Goal: Information Seeking & Learning: Find specific fact

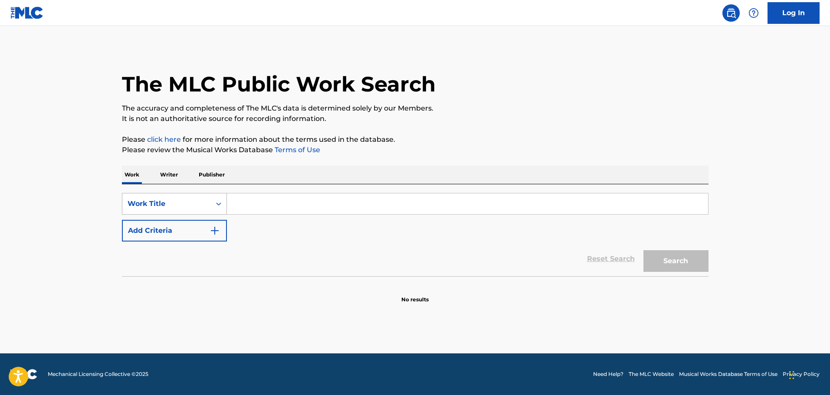
click at [221, 203] on icon "Search Form" at bounding box center [218, 204] width 9 height 9
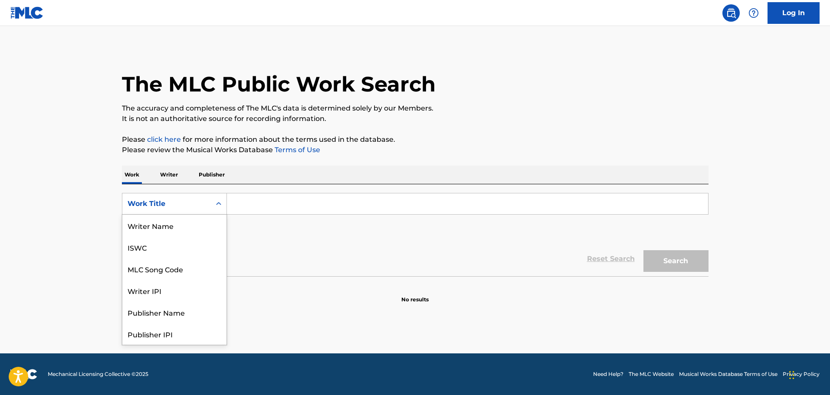
scroll to position [43, 0]
click at [186, 254] on div "Writer IPI" at bounding box center [174, 247] width 104 height 22
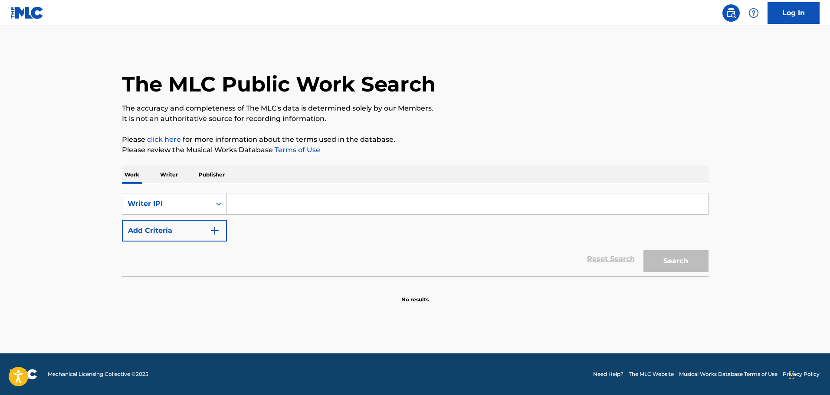
click at [259, 200] on input "Search Form" at bounding box center [467, 204] width 481 height 21
paste input "[PERSON_NAME]"
type input "[PERSON_NAME]"
click at [660, 260] on button "Search" at bounding box center [675, 261] width 65 height 22
drag, startPoint x: 317, startPoint y: 204, endPoint x: 223, endPoint y: 206, distance: 93.7
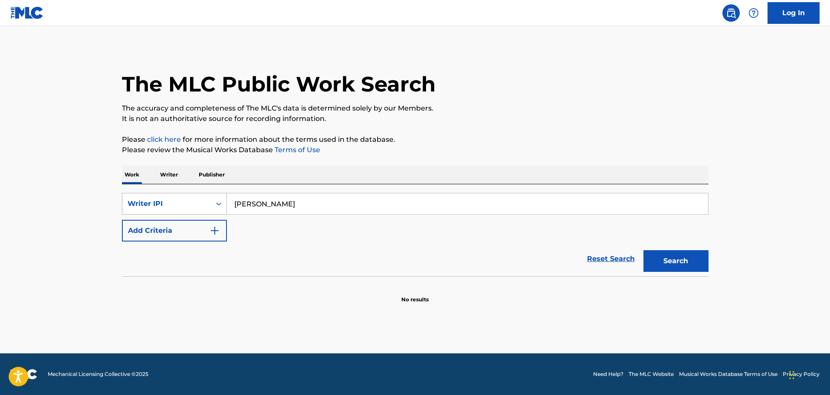
click at [223, 206] on div "SearchWithCriteria077bfc4d-e6c5-4221-bab5-6e1d8c8960fb Writer IPI [PERSON_NAME]" at bounding box center [415, 204] width 587 height 22
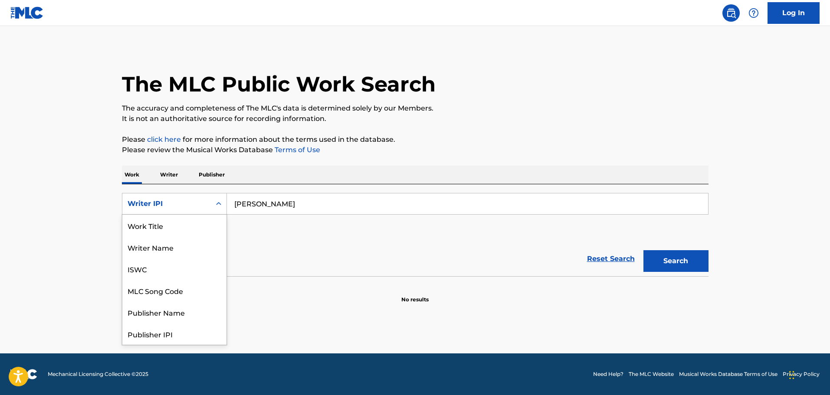
click at [219, 203] on icon "Search Form" at bounding box center [218, 204] width 9 height 9
click at [163, 228] on div "Work Title" at bounding box center [174, 226] width 104 height 22
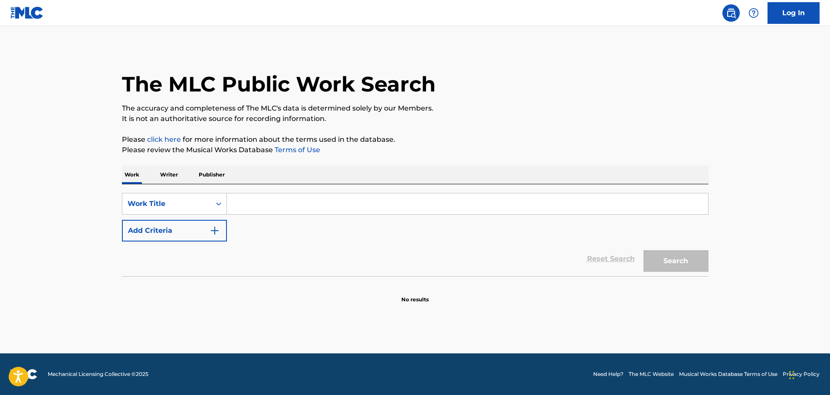
click at [272, 201] on input "Search Form" at bounding box center [467, 204] width 481 height 21
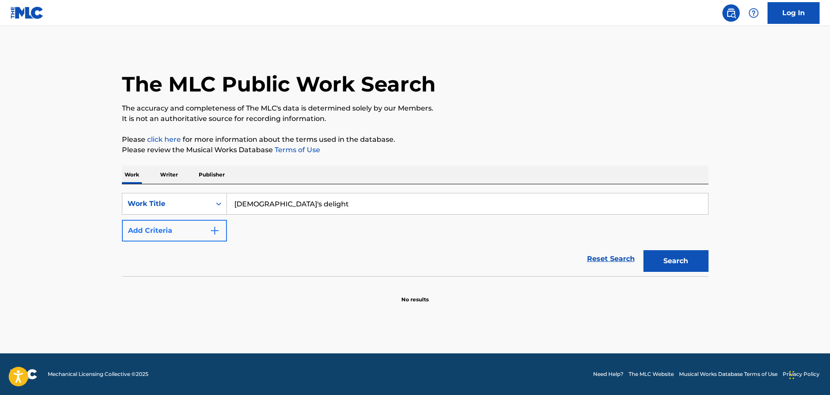
type input "[DEMOGRAPHIC_DATA]'s delight"
click at [215, 231] on img "Search Form" at bounding box center [215, 231] width 10 height 10
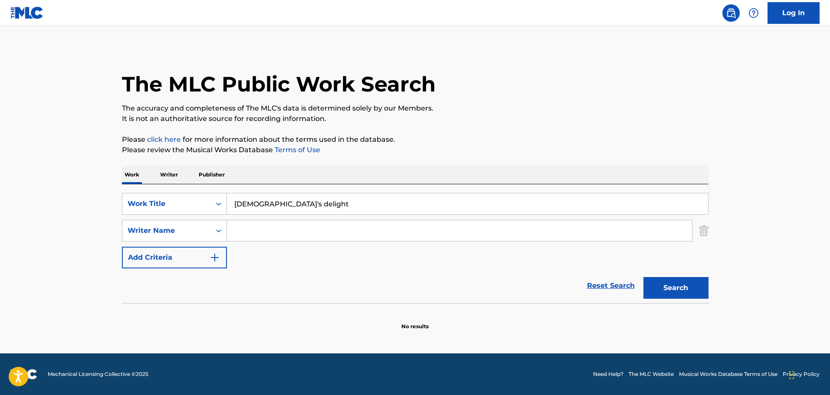
click at [249, 230] on input "Search Form" at bounding box center [459, 230] width 465 height 21
type input "winnberg"
click at [643, 277] on button "Search" at bounding box center [675, 288] width 65 height 22
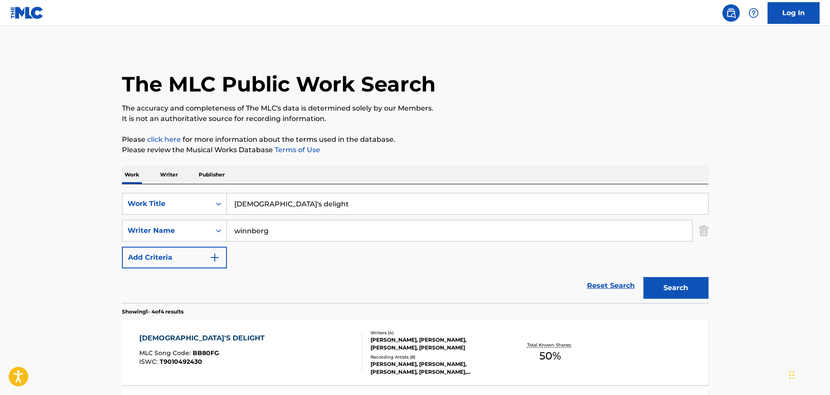
click at [189, 337] on div "[DEMOGRAPHIC_DATA]'S DELIGHT" at bounding box center [204, 338] width 130 height 10
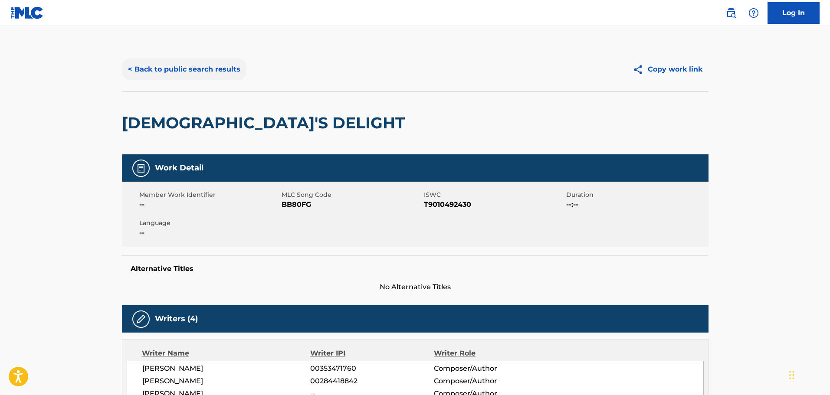
click at [189, 68] on button "< Back to public search results" at bounding box center [184, 70] width 125 height 22
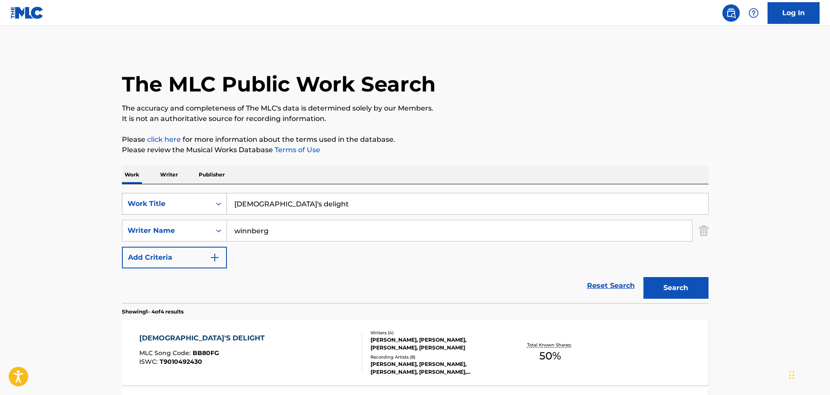
click at [220, 205] on icon "Search Form" at bounding box center [218, 204] width 9 height 9
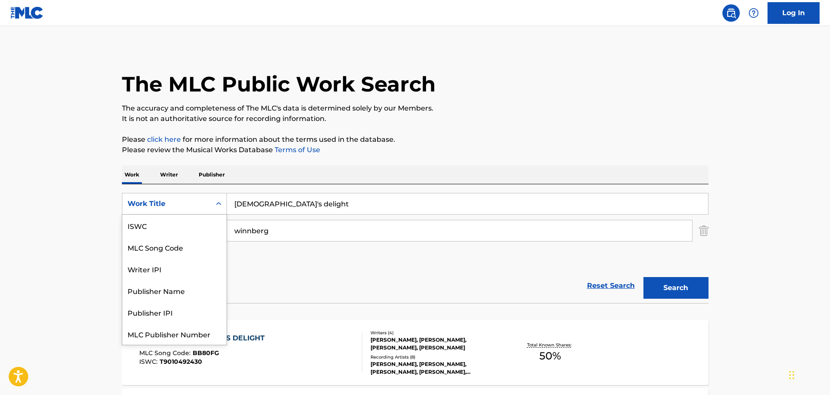
scroll to position [22, 0]
drag, startPoint x: 193, startPoint y: 269, endPoint x: 198, endPoint y: 266, distance: 5.8
click at [194, 267] on div "Publisher Name" at bounding box center [174, 269] width 104 height 22
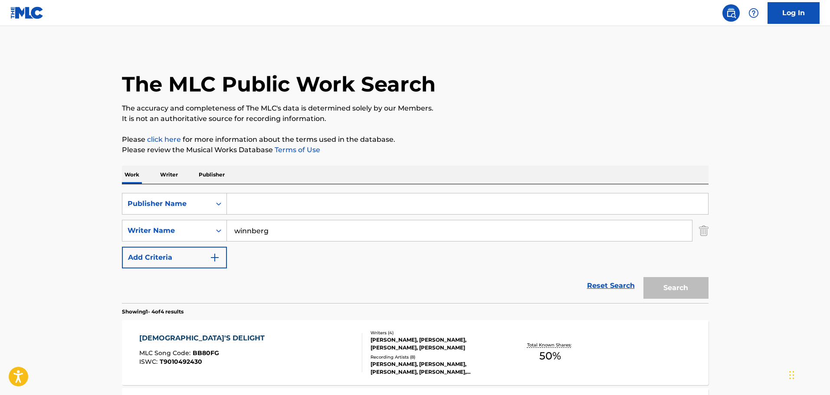
click at [271, 202] on input "Search Form" at bounding box center [467, 204] width 481 height 21
paste input "[PERSON_NAME] Music Publishin"
type input "[PERSON_NAME] Music Publishin"
drag, startPoint x: 292, startPoint y: 229, endPoint x: 185, endPoint y: 246, distance: 108.6
click at [185, 246] on div "SearchWithCriteria85646635-c9e2-4123-8199-a47a37e40281 Publisher Name [PERSON_N…" at bounding box center [415, 230] width 587 height 75
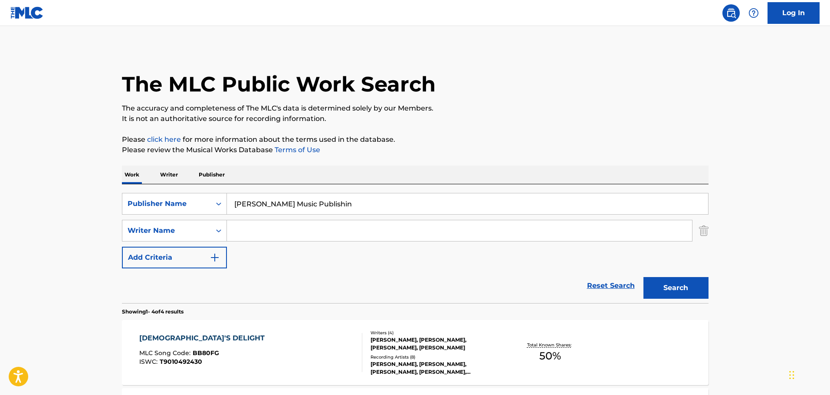
click at [316, 204] on input "[PERSON_NAME] Music Publishin" at bounding box center [467, 204] width 481 height 21
type input "[PERSON_NAME] Music Publishing"
click at [643, 277] on button "Search" at bounding box center [675, 288] width 65 height 22
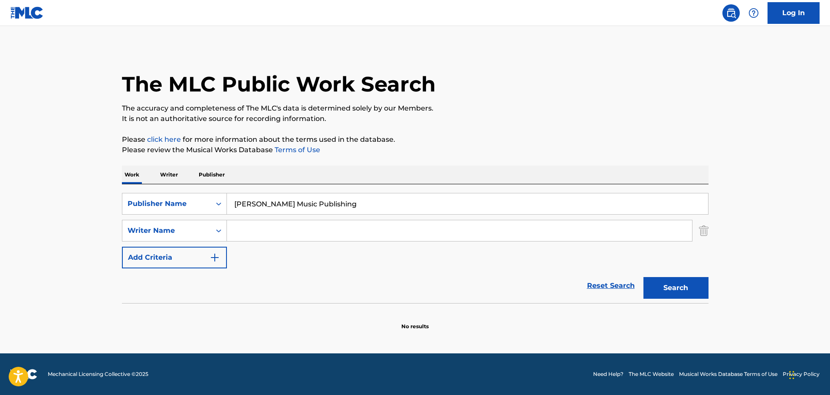
click at [264, 208] on input "[PERSON_NAME] Music Publishing" at bounding box center [467, 204] width 481 height 21
click at [690, 292] on button "Search" at bounding box center [675, 288] width 65 height 22
